Goal: Transaction & Acquisition: Purchase product/service

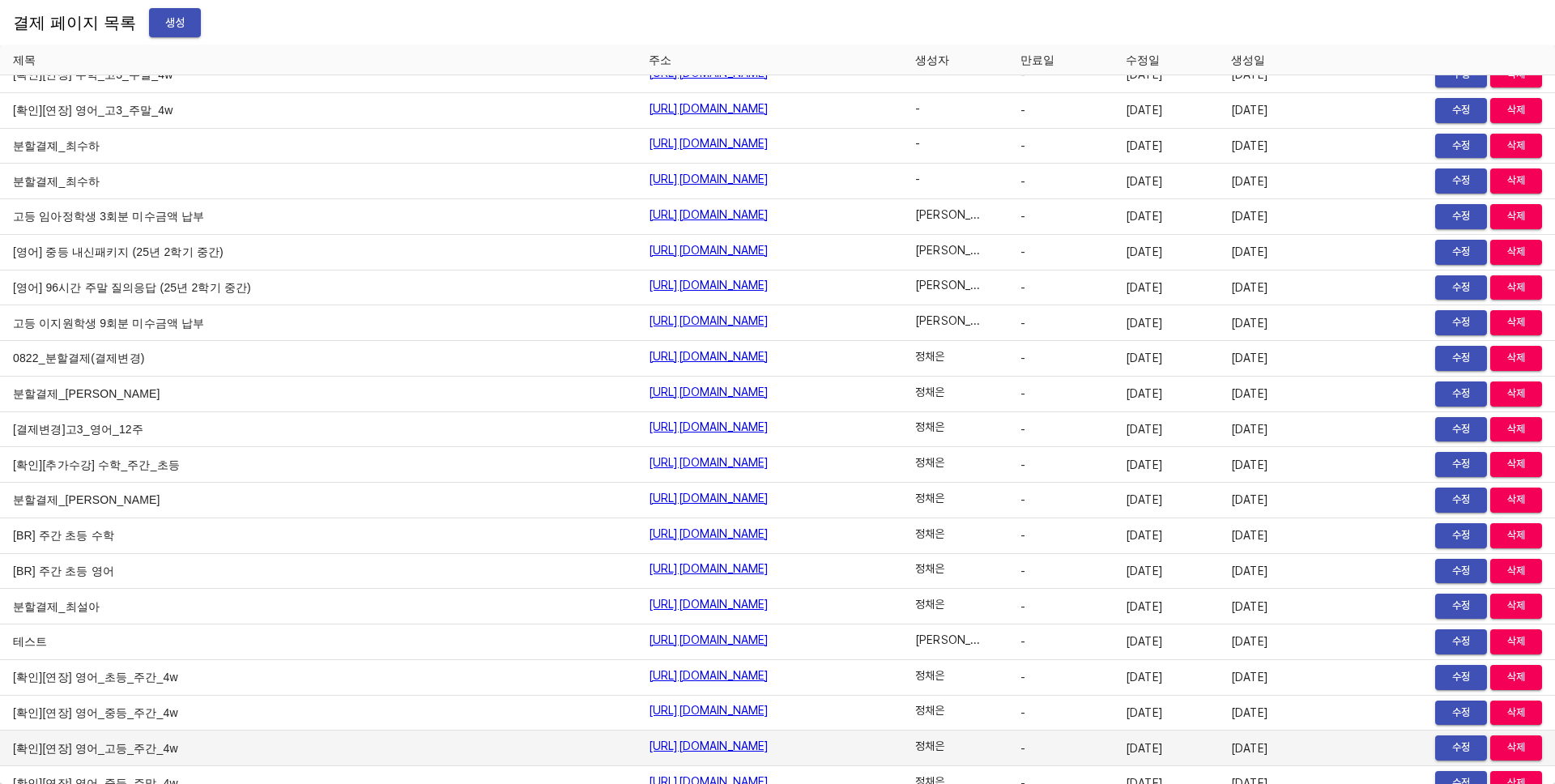
scroll to position [18334, 0]
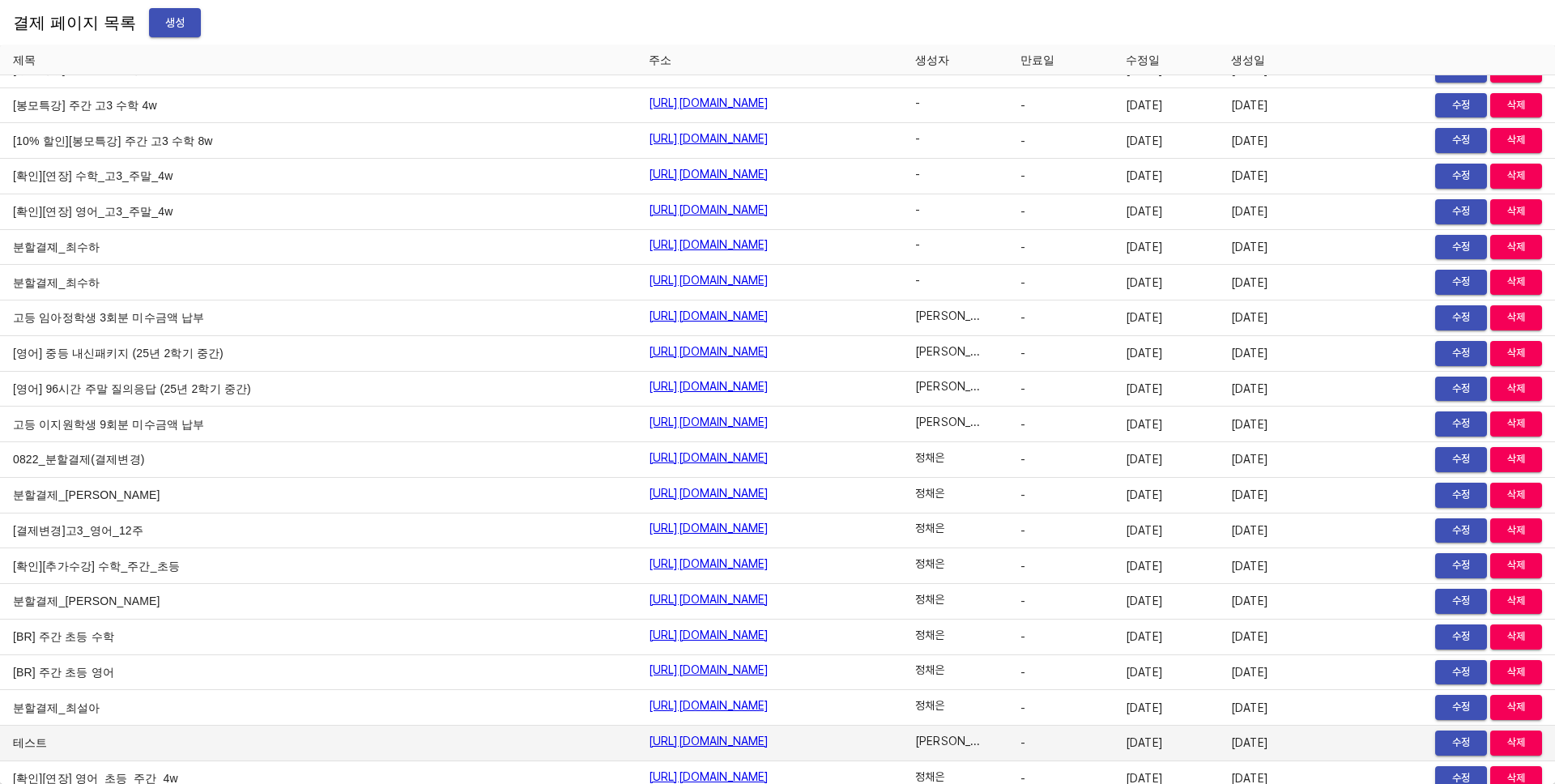
click at [648, 737] on link "https://payment.mildang.kr/gXdh0v3IANuJ_SXYIj77G" at bounding box center [708, 740] width 121 height 16
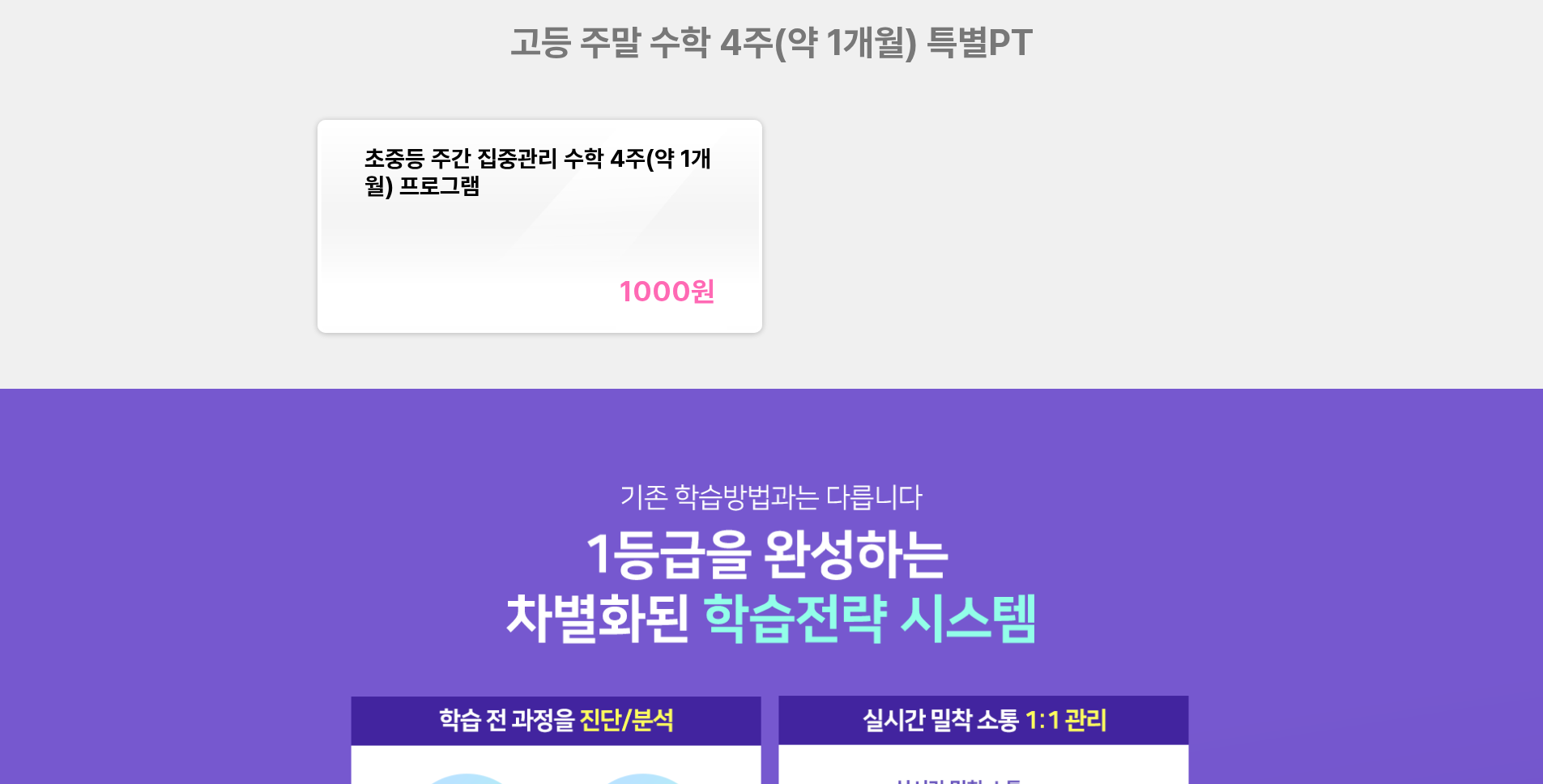
scroll to position [2207, 0]
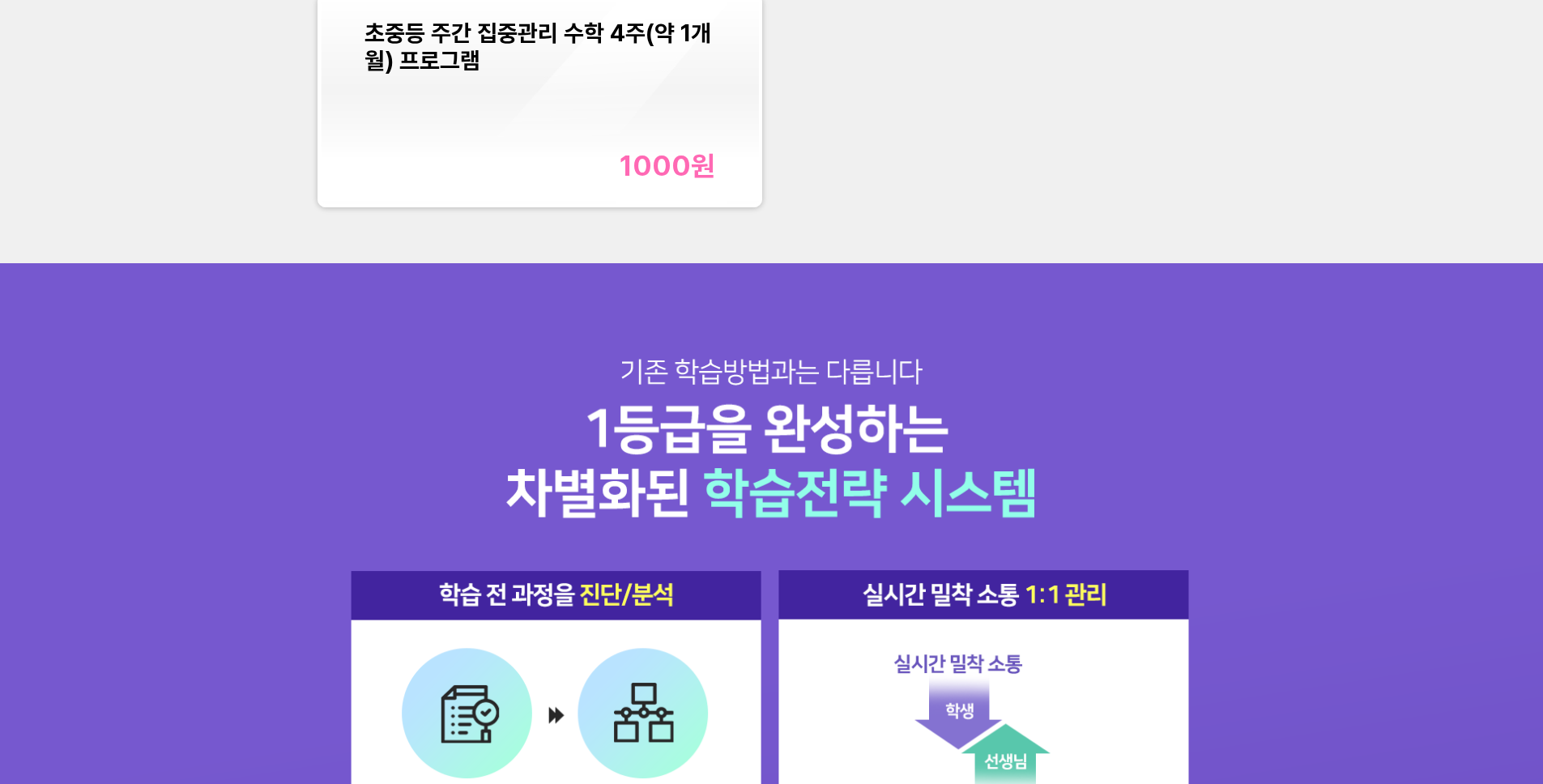
click at [532, 110] on div "초중등 주간 집중관리 수학 4주(약 1개월) 프로그램 1000 원" at bounding box center [539, 101] width 351 height 163
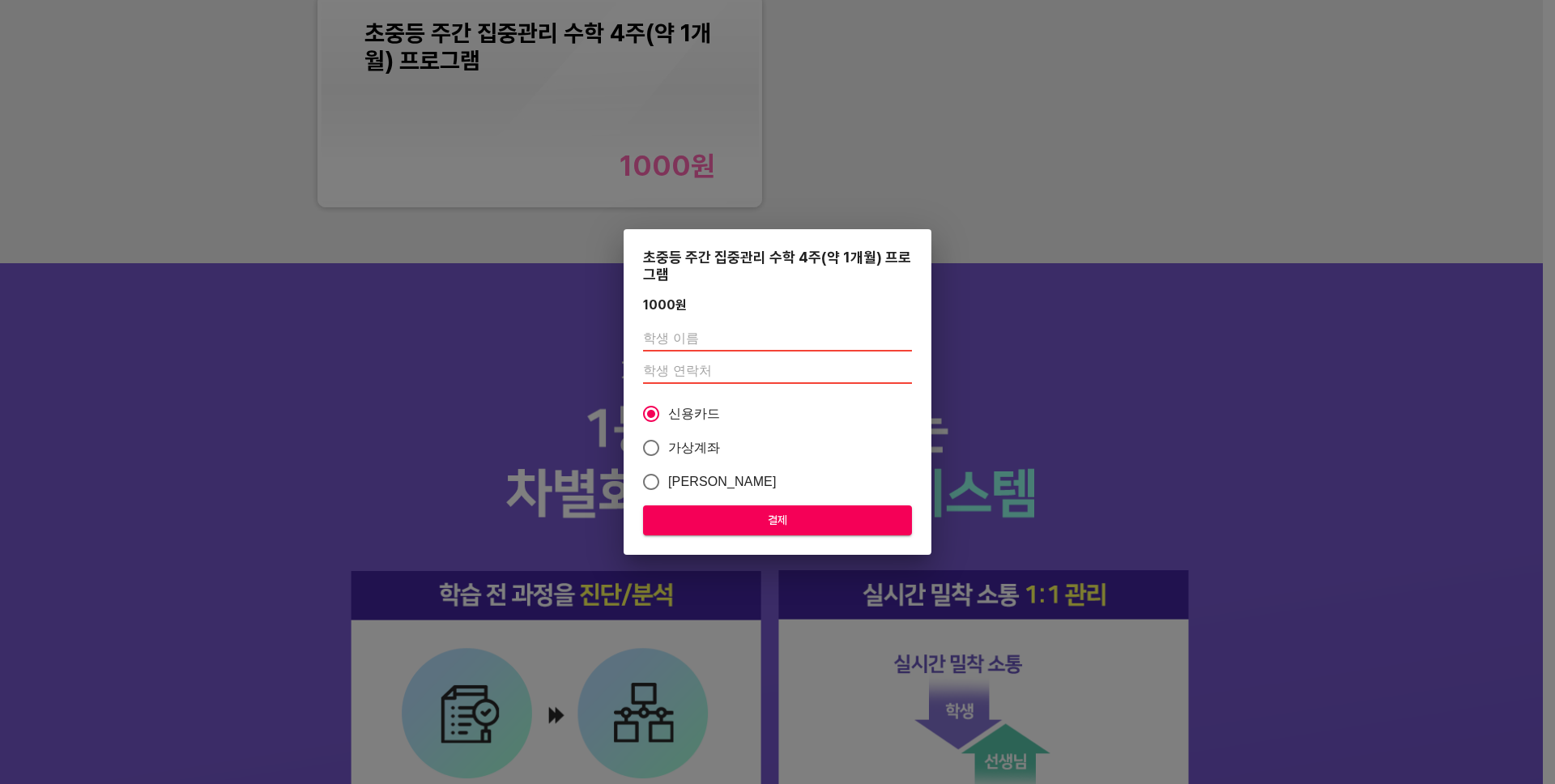
click at [672, 329] on input "text" at bounding box center [778, 338] width 269 height 26
type input "[PERSON_NAME]"
click at [722, 374] on input "number" at bounding box center [778, 370] width 269 height 26
type input "01048504720"
click at [688, 477] on span "[PERSON_NAME]" at bounding box center [722, 481] width 108 height 19
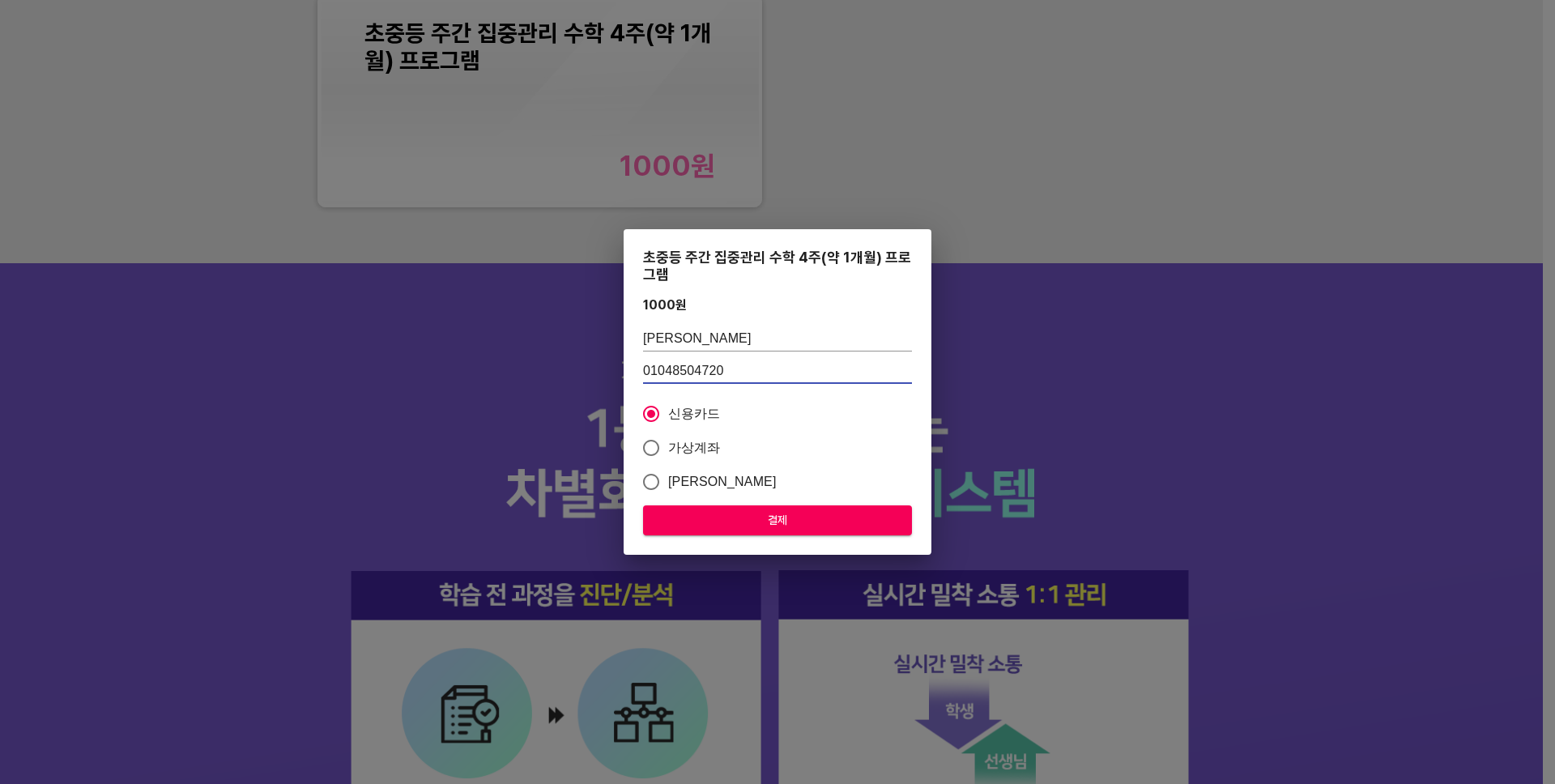
click at [668, 477] on input "[PERSON_NAME]" at bounding box center [651, 482] width 34 height 34
radio input "true"
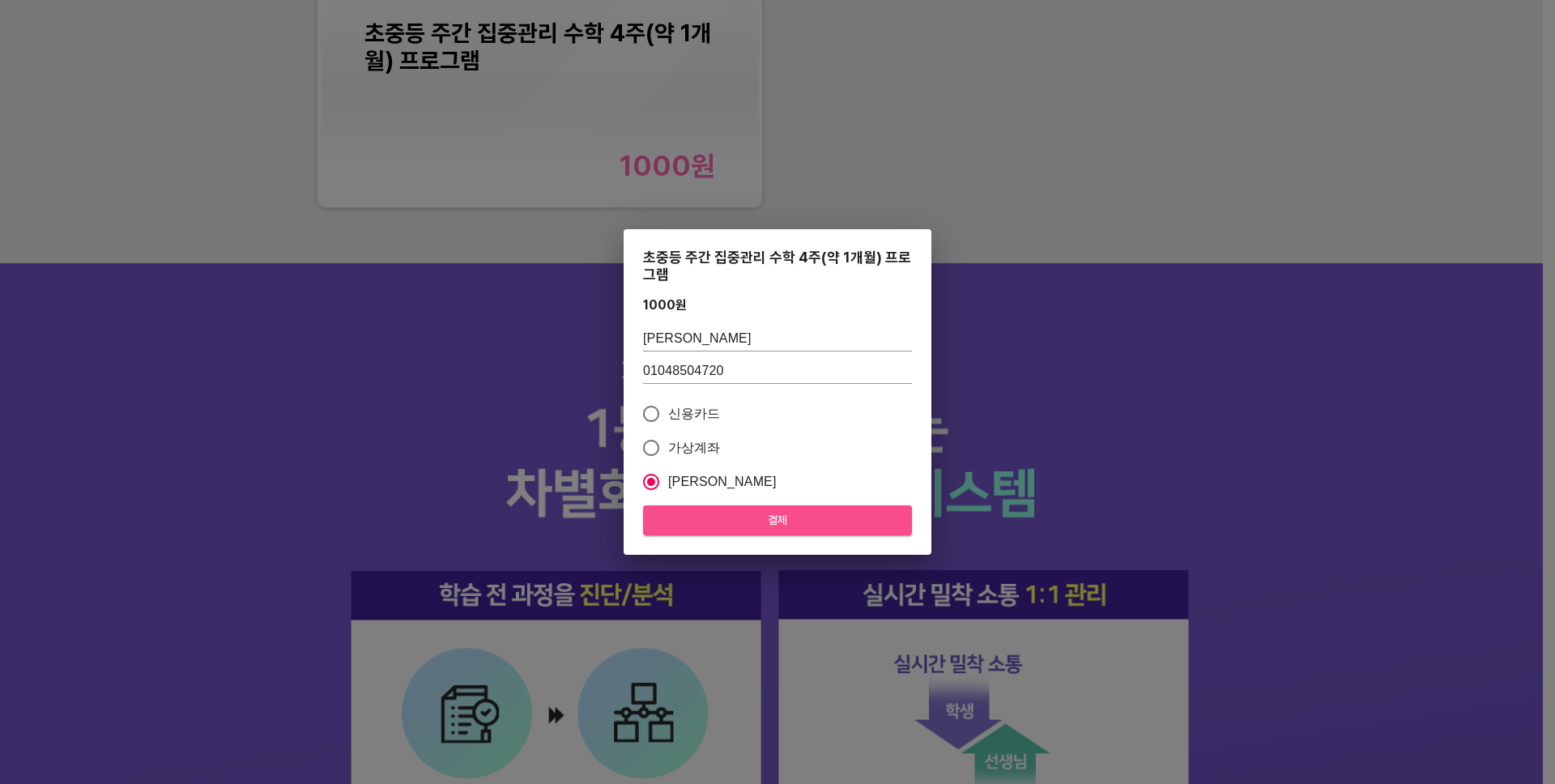
click at [770, 517] on span "결제" at bounding box center [778, 520] width 243 height 20
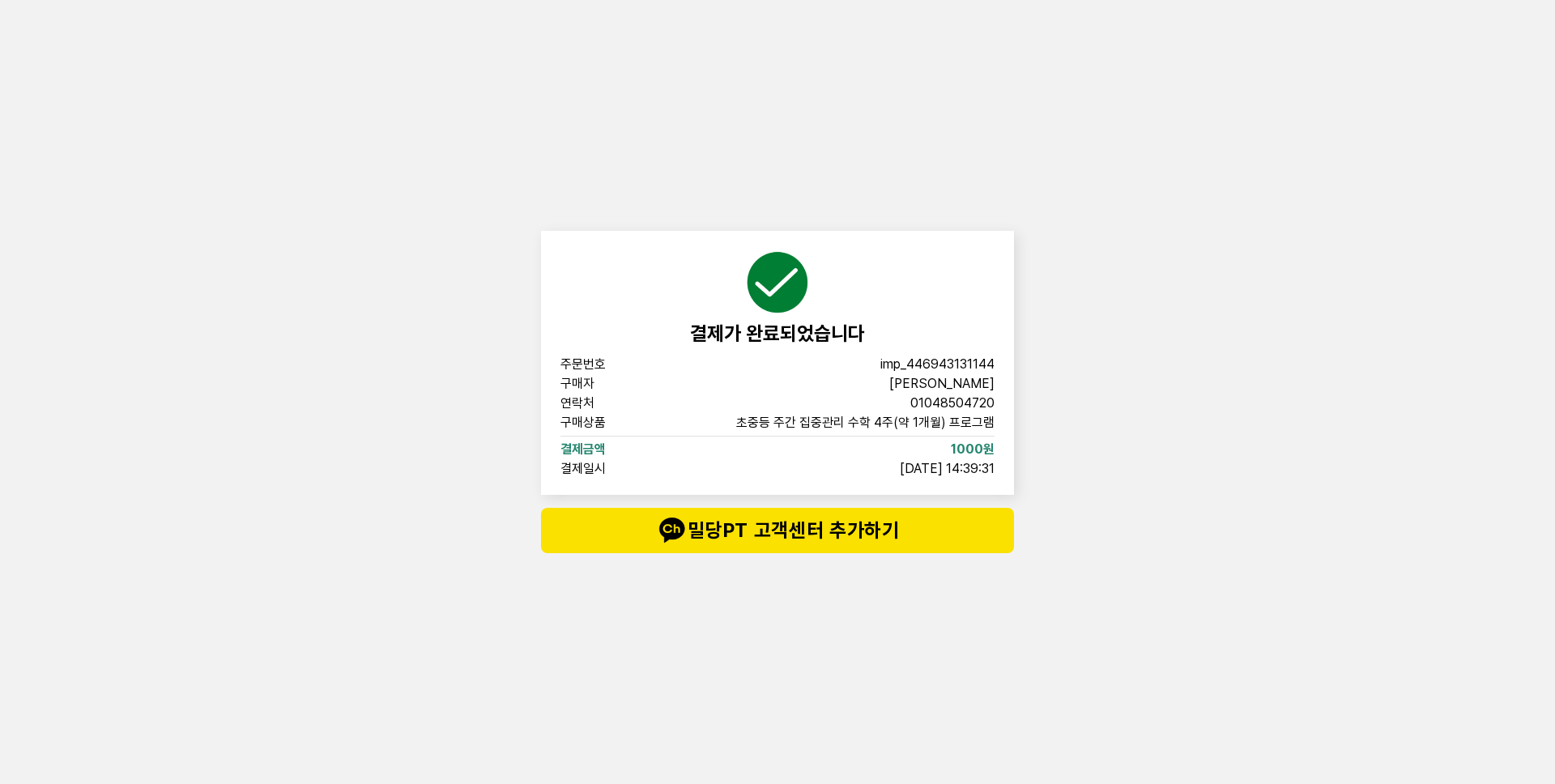
click at [922, 367] on span "imp_446943131144" at bounding box center [937, 364] width 114 height 13
copy span "imp_446943131144"
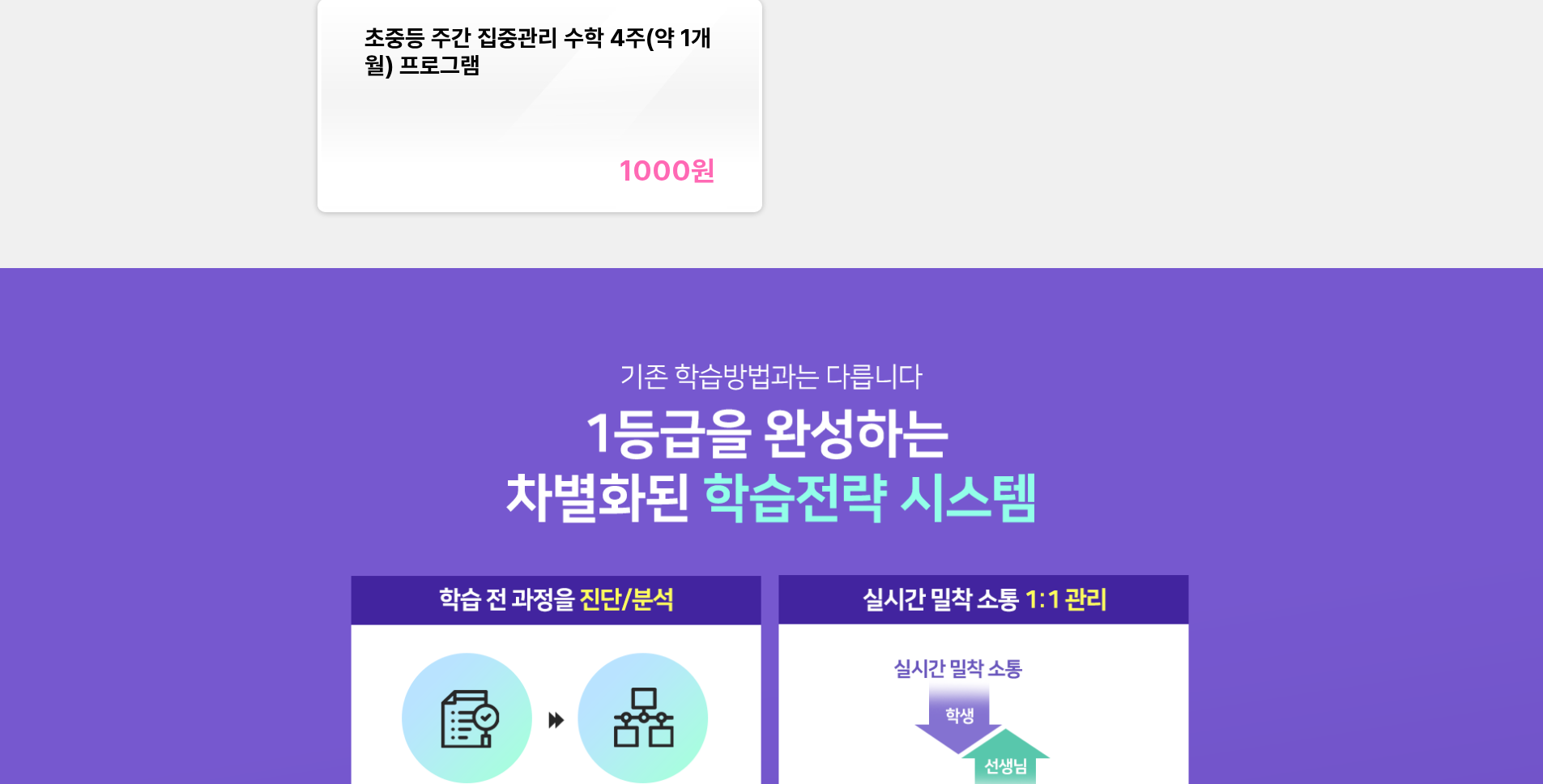
scroll to position [2207, 0]
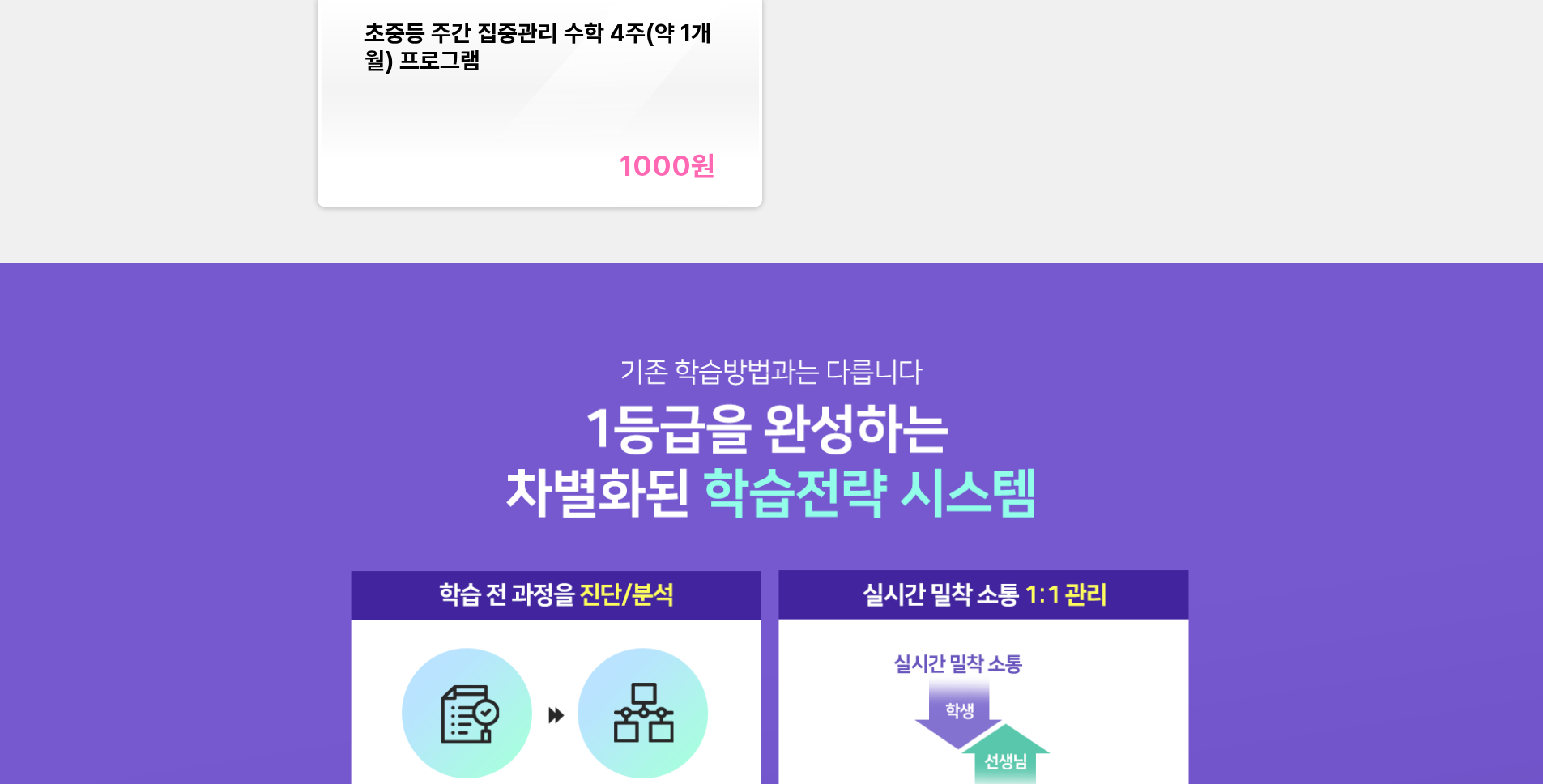
click at [597, 218] on div "고등 주말 수학 4주(약 1개월) 특별PT 초중등 주간 집중관리 수학 4주(약 1개월) 프로그램 1000 원" at bounding box center [771, 56] width 1543 height 414
click at [604, 99] on div "초중등 주간 집중관리 수학 4주(약 1개월) 프로그램 1000 원" at bounding box center [539, 101] width 351 height 163
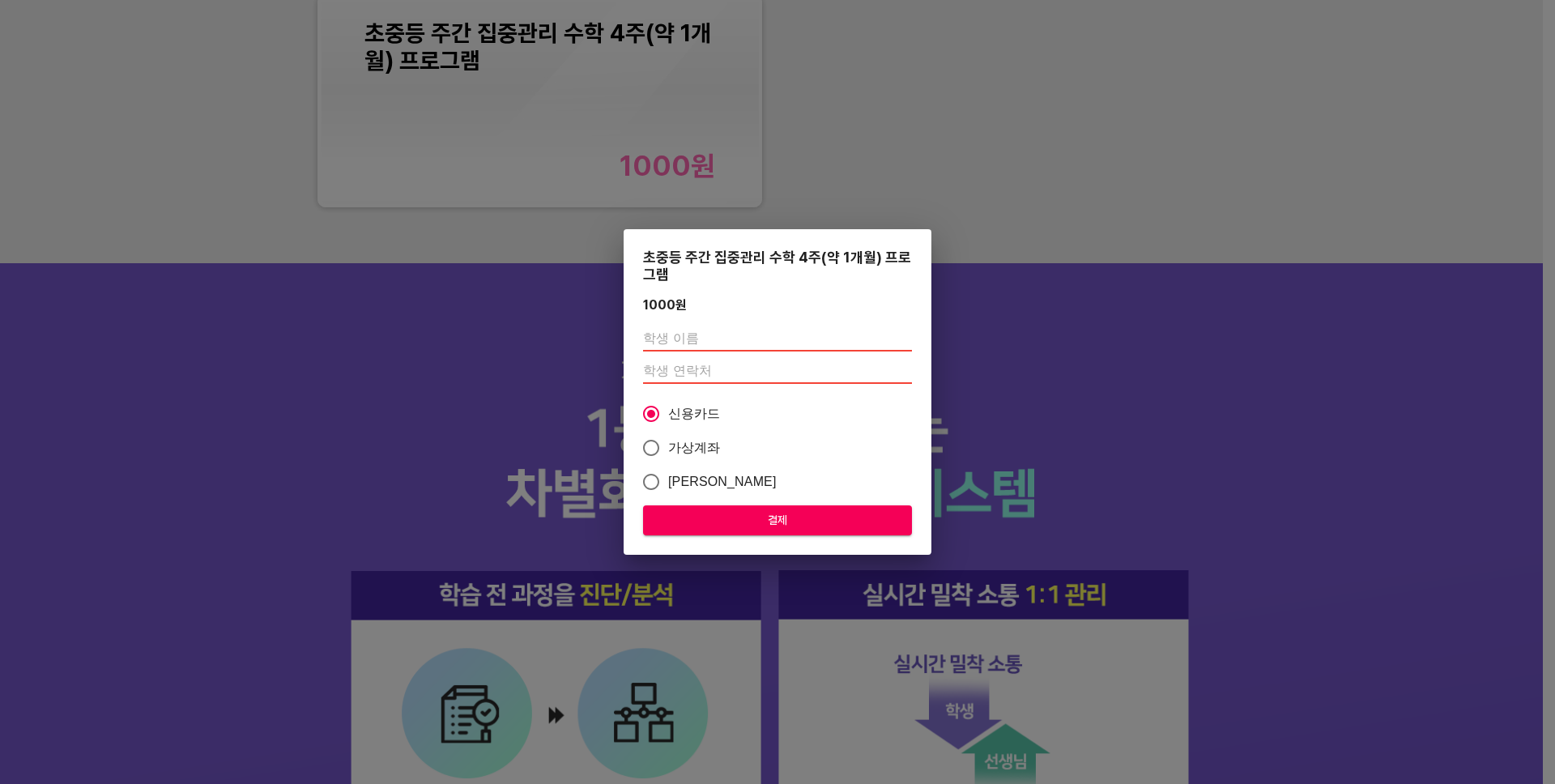
click at [758, 328] on input "text" at bounding box center [778, 338] width 269 height 26
type input "[PERSON_NAME]"
click at [722, 363] on input "number" at bounding box center [778, 370] width 269 height 26
type input "01048504720"
click at [708, 477] on span "[PERSON_NAME]" at bounding box center [722, 481] width 108 height 19
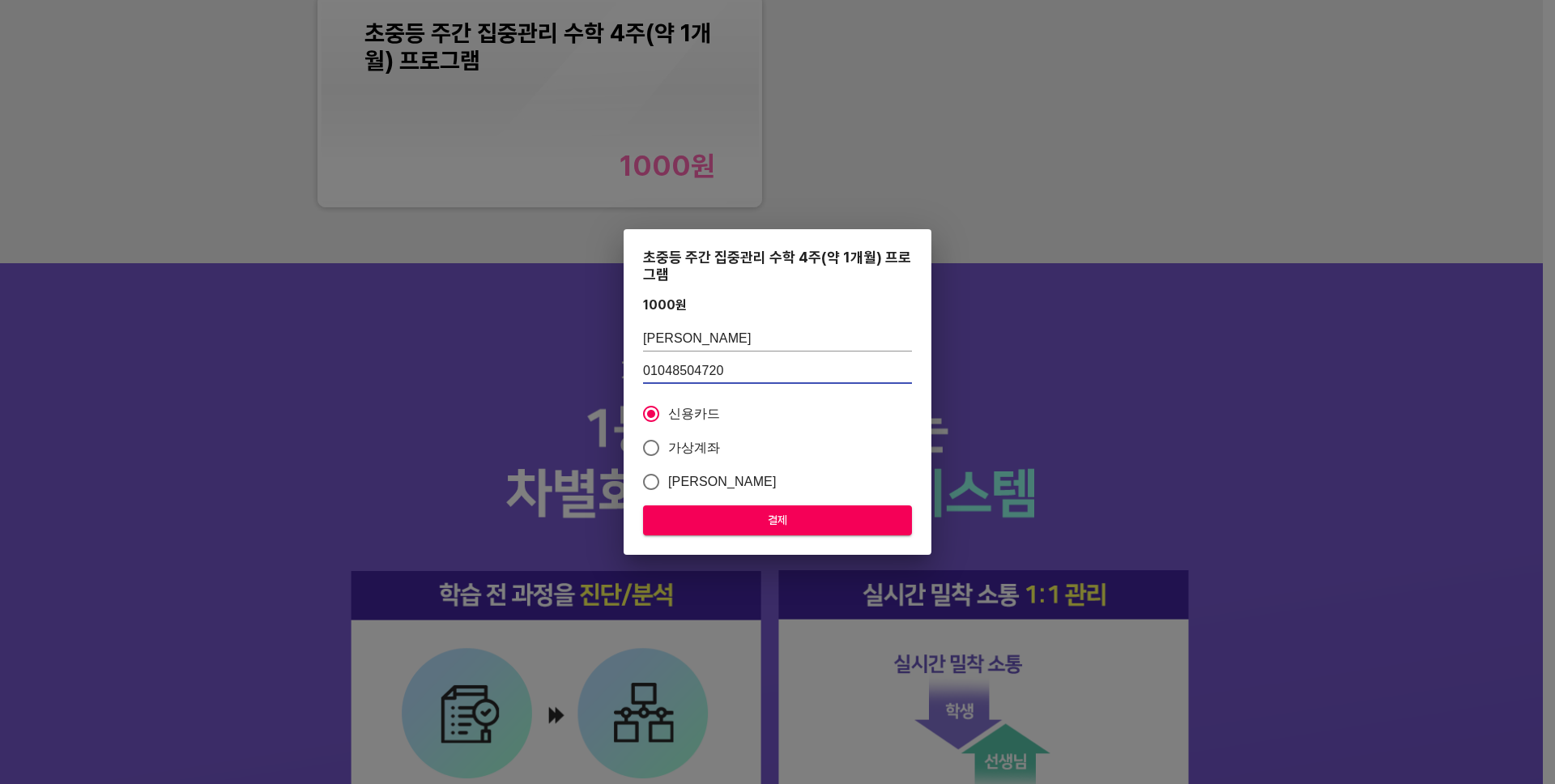
click at [668, 477] on input "[PERSON_NAME]" at bounding box center [651, 482] width 34 height 34
radio input "true"
click at [744, 510] on span "결제" at bounding box center [778, 520] width 243 height 20
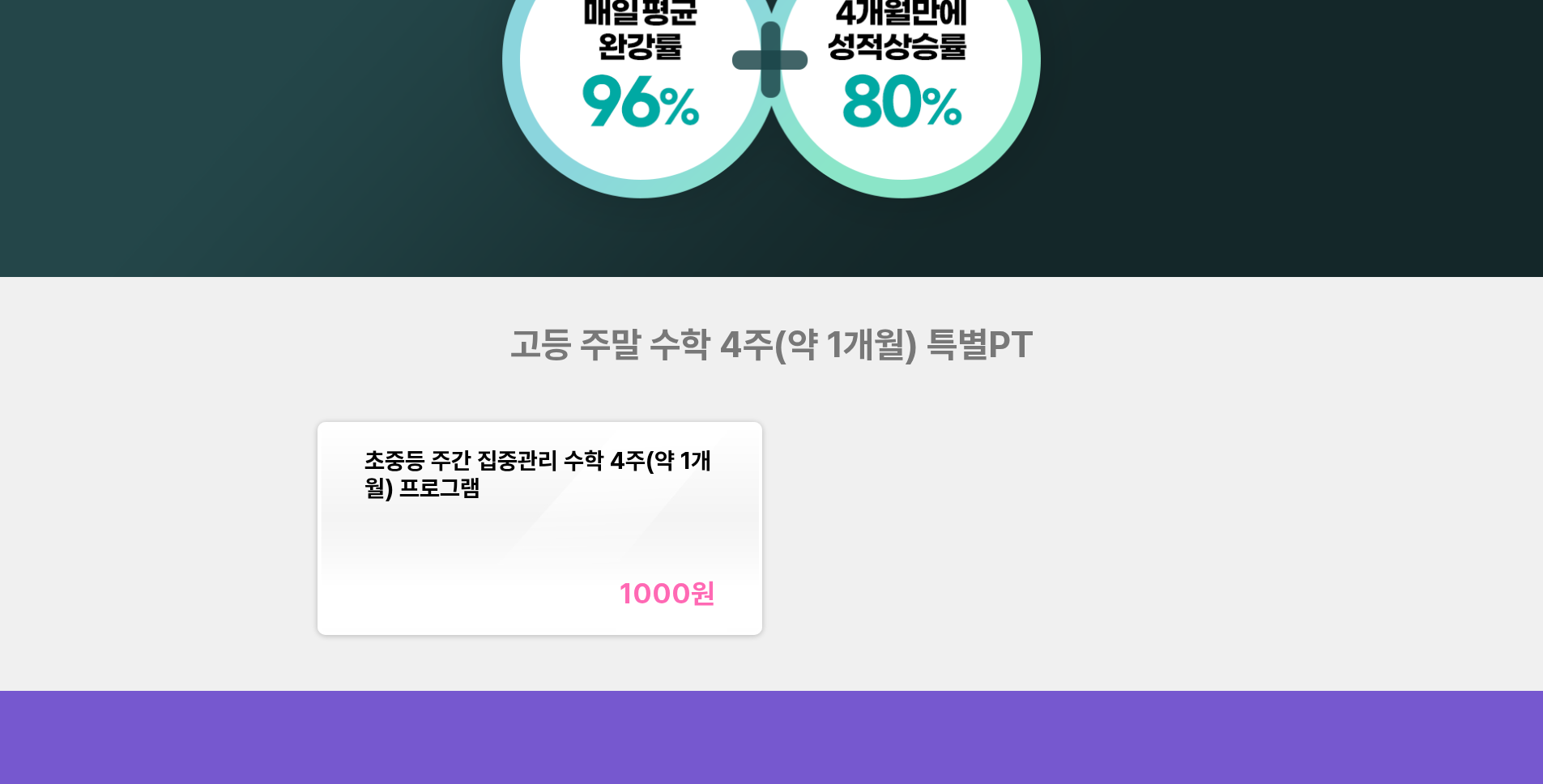
scroll to position [1782, 0]
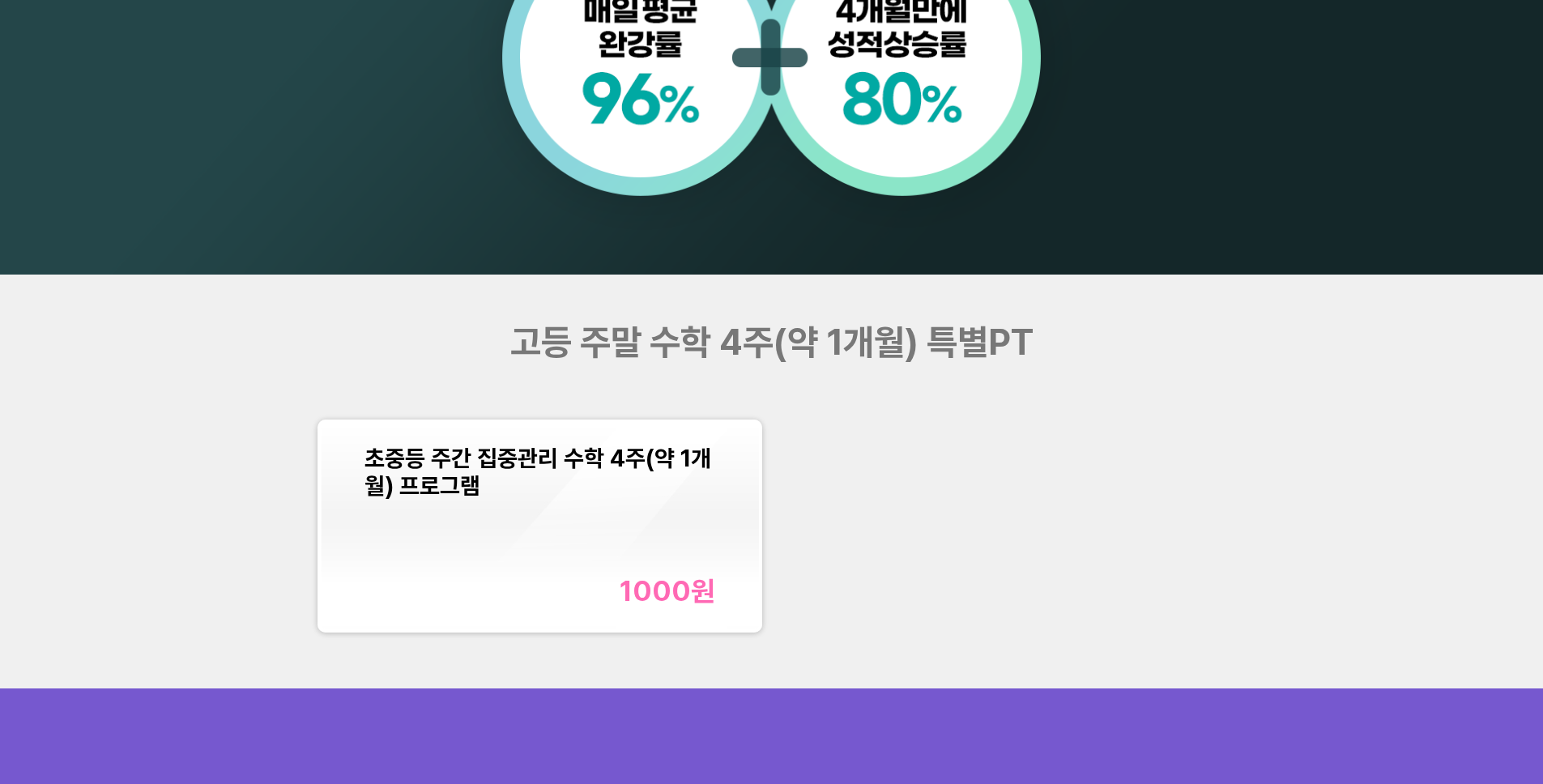
click at [554, 574] on div "1000 원" at bounding box center [539, 591] width 351 height 33
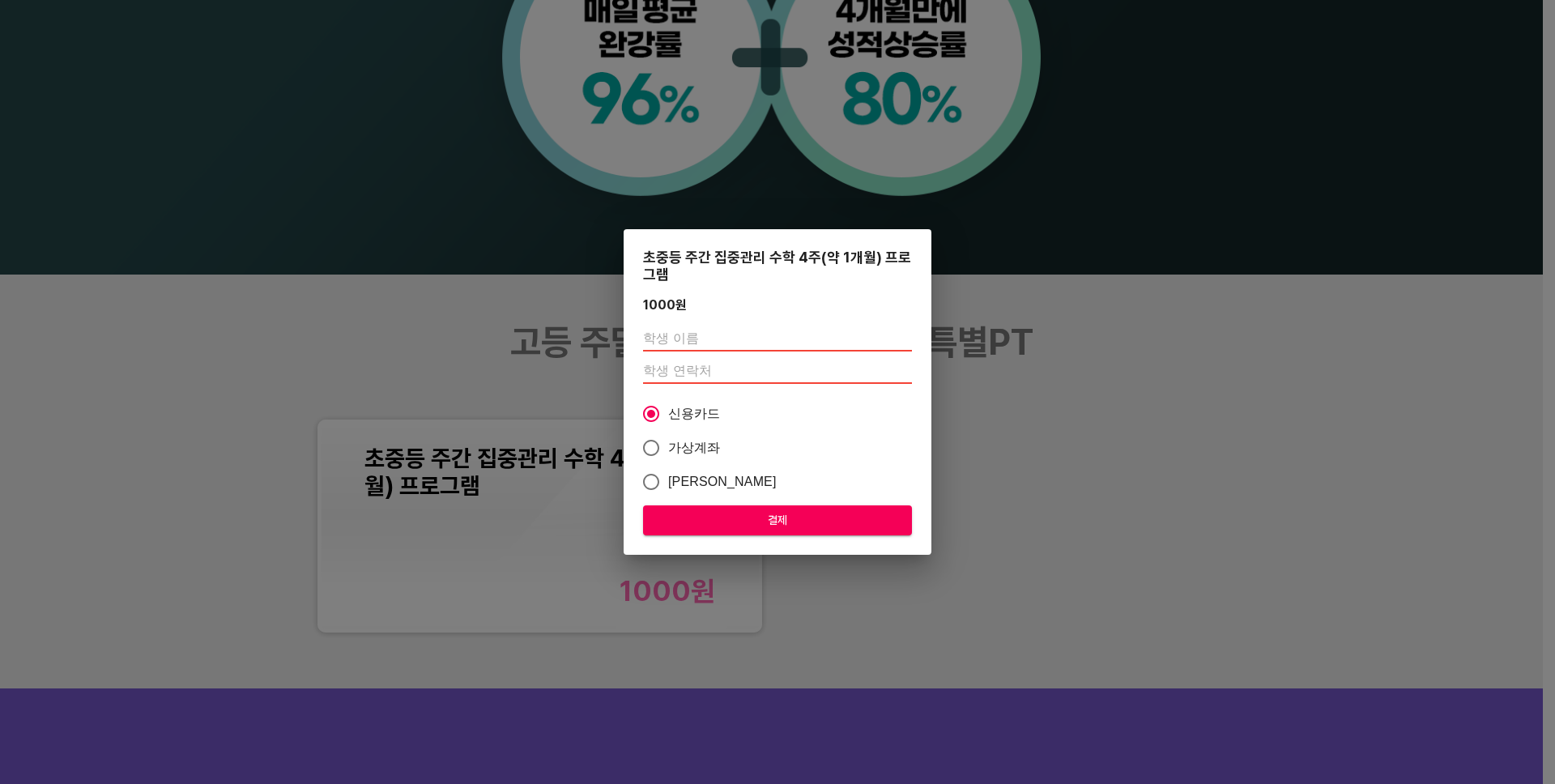
click at [744, 328] on input "text" at bounding box center [778, 338] width 269 height 26
type input "[PERSON_NAME]"
click at [710, 372] on input "number" at bounding box center [778, 370] width 269 height 26
type input "01048504720"
click at [695, 441] on span "가상계좌" at bounding box center [694, 447] width 52 height 19
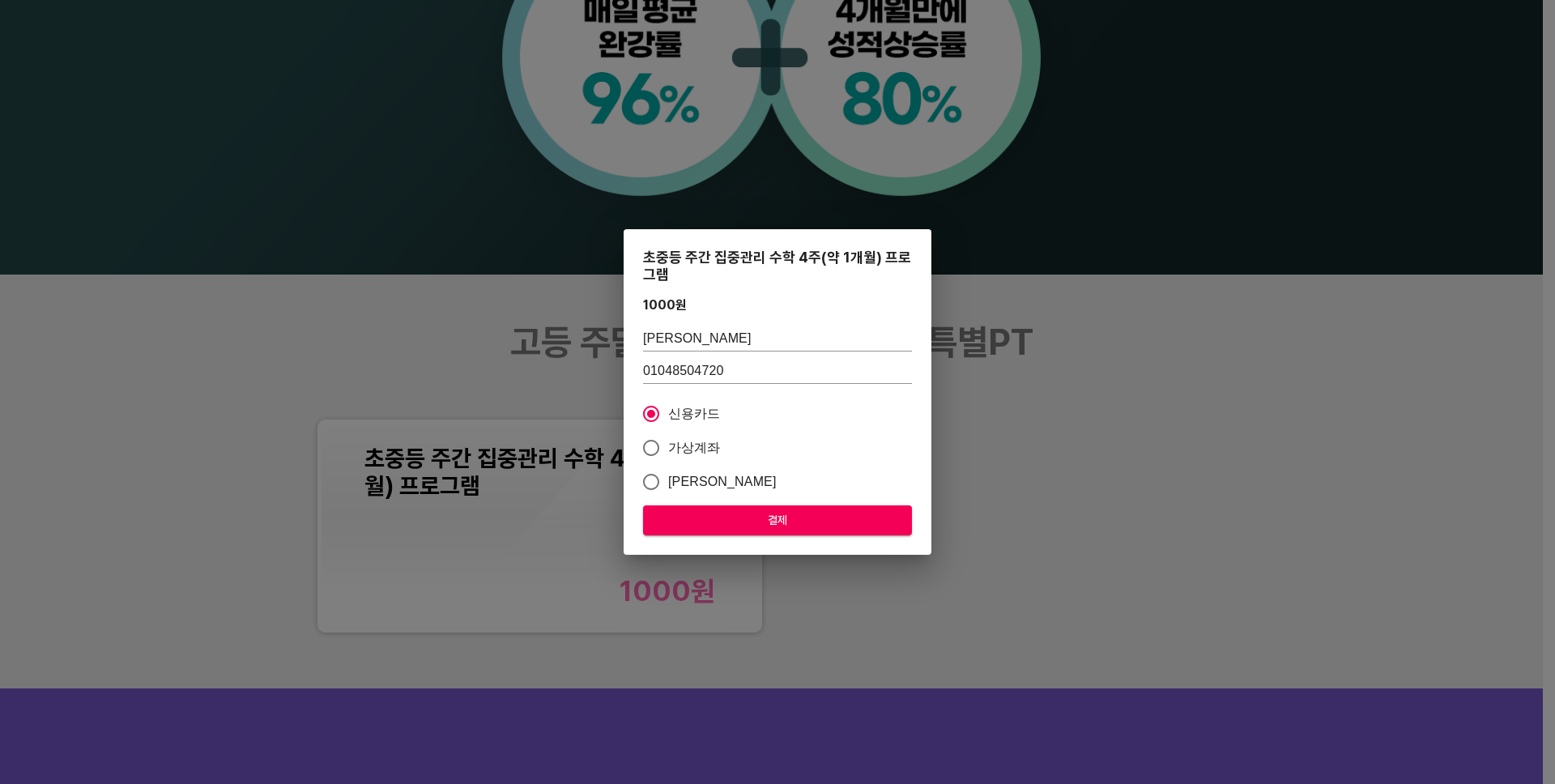
click at [668, 441] on input "가상계좌" at bounding box center [651, 447] width 34 height 34
radio input "true"
click at [682, 408] on span "신용카드" at bounding box center [694, 413] width 52 height 19
click at [668, 408] on input "신용카드" at bounding box center [651, 413] width 34 height 34
radio input "true"
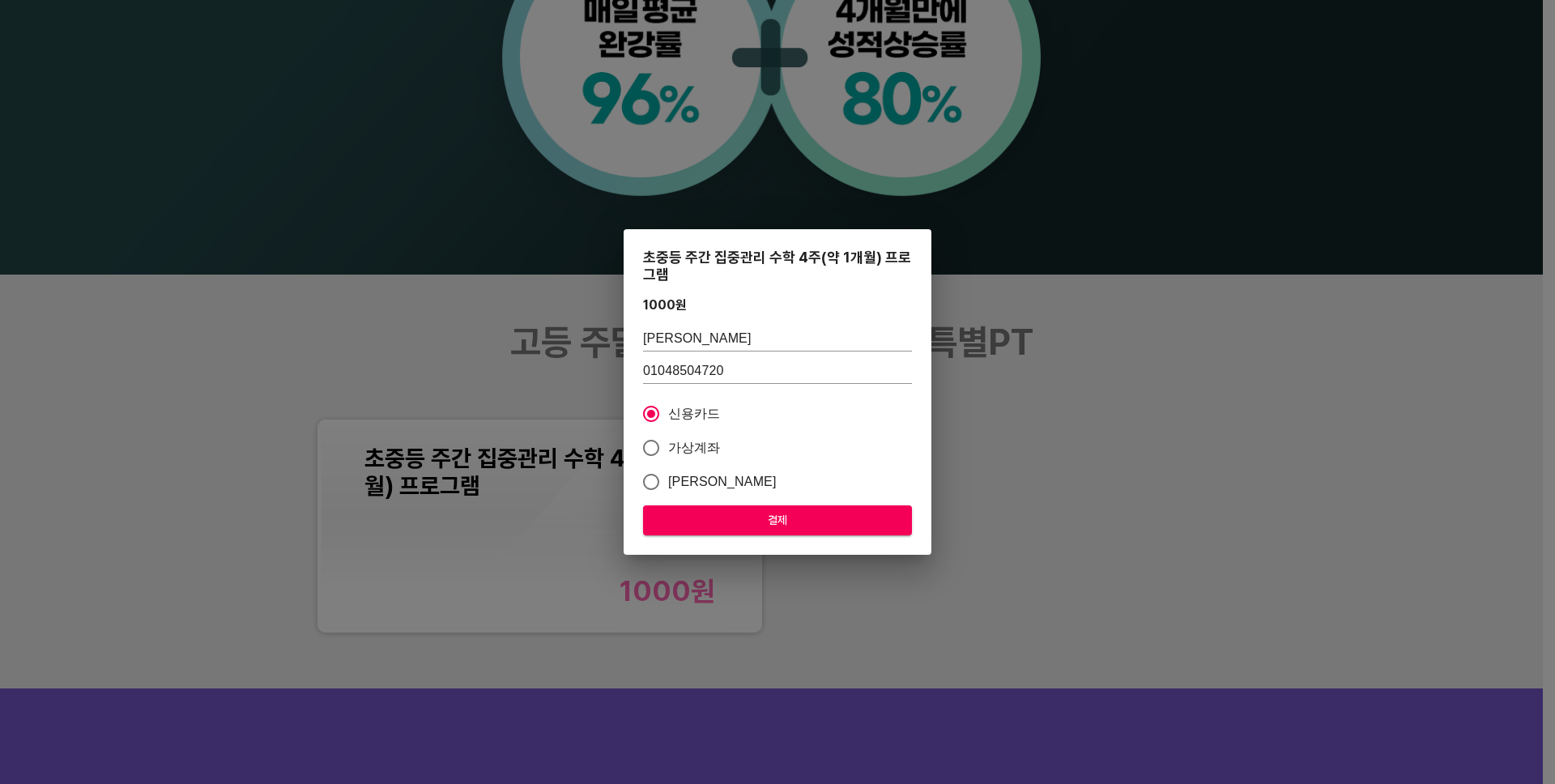
click at [729, 521] on span "결제" at bounding box center [778, 520] width 243 height 20
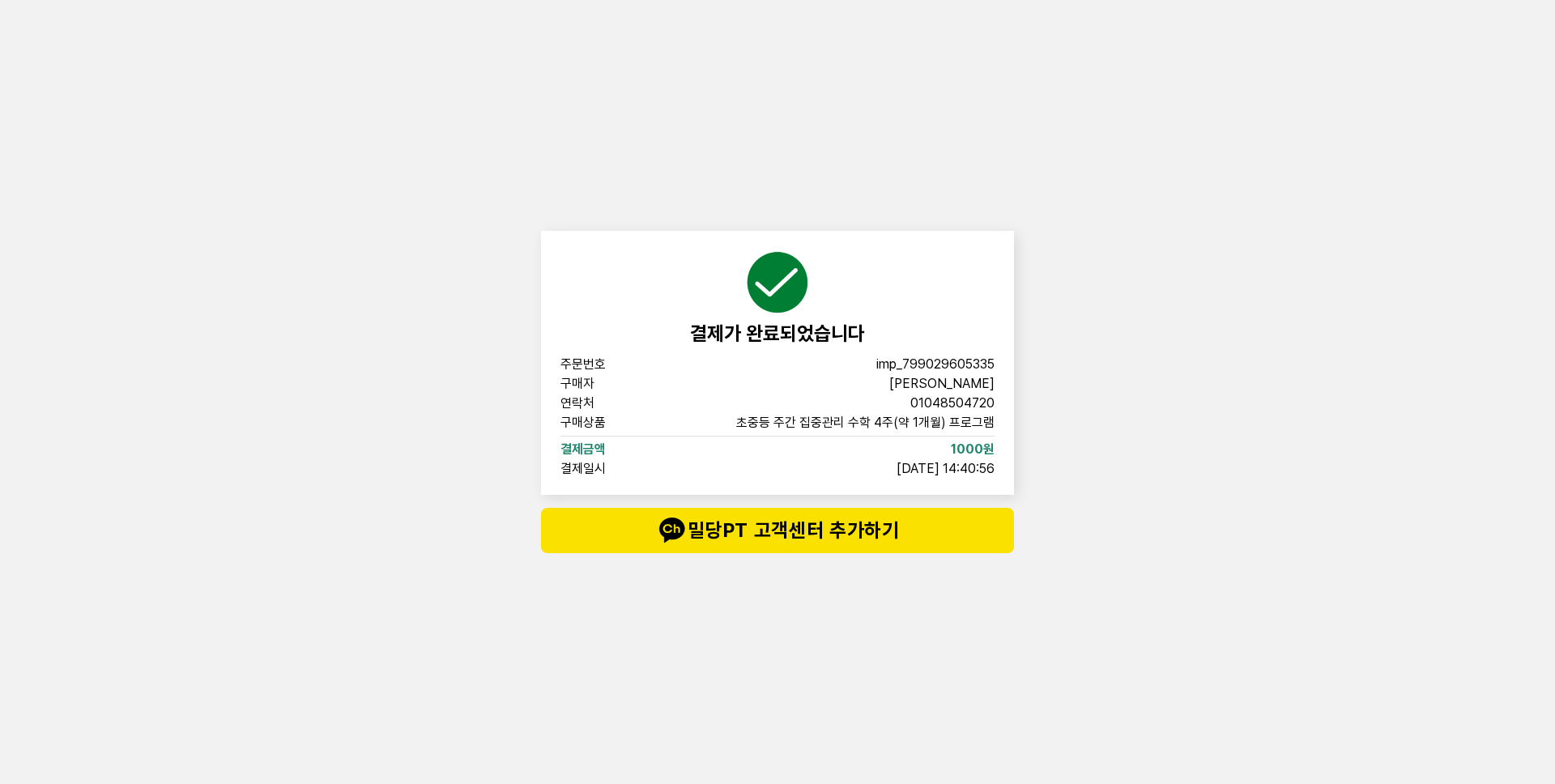
click at [899, 365] on span "imp_799029605335" at bounding box center [935, 364] width 118 height 13
click at [901, 364] on span "imp_799029605335" at bounding box center [935, 364] width 118 height 13
click at [901, 363] on span "imp_799029605335" at bounding box center [935, 364] width 118 height 13
copy span "imp_799029605335"
